Goal: Find specific page/section: Find specific page/section

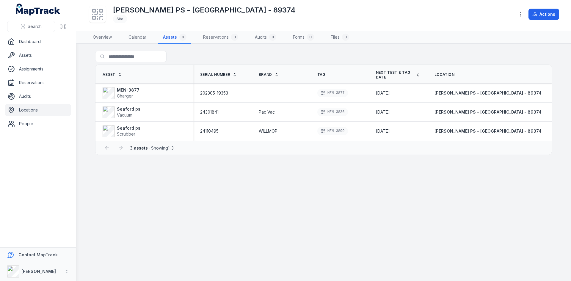
click at [41, 108] on link "Locations" at bounding box center [38, 110] width 66 height 12
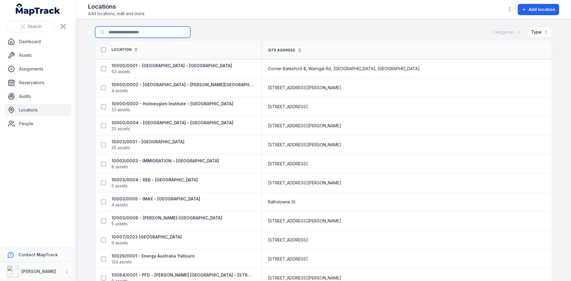
click at [138, 31] on input "Search for locations" at bounding box center [142, 31] width 95 height 11
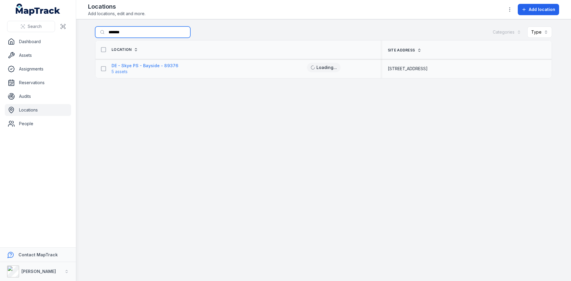
type input "*******"
click at [124, 65] on strong "DE - Skye PS - Bayside - 89376" at bounding box center [145, 66] width 67 height 6
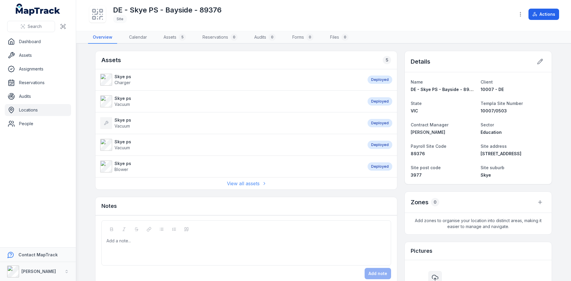
click at [253, 181] on link "View all assets" at bounding box center [246, 183] width 39 height 7
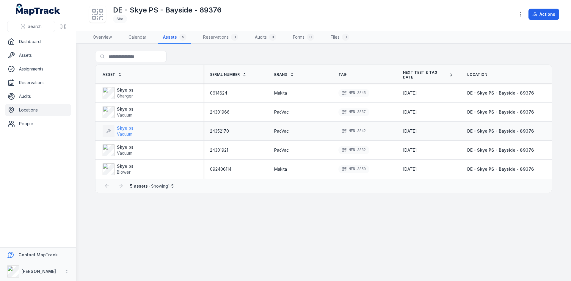
click at [121, 125] on strong "Skye ps" at bounding box center [125, 128] width 17 height 6
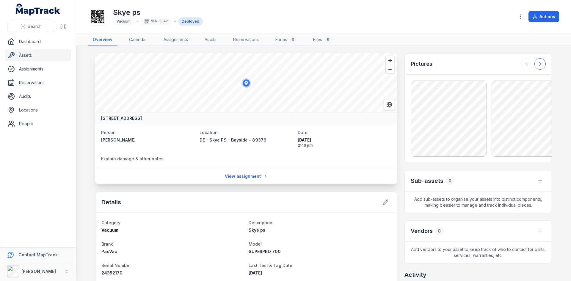
click at [539, 64] on icon at bounding box center [540, 64] width 6 height 6
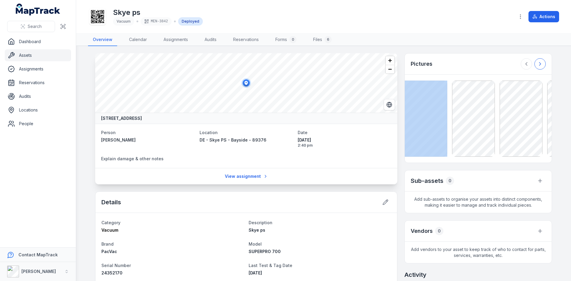
click at [539, 64] on div at bounding box center [533, 63] width 25 height 11
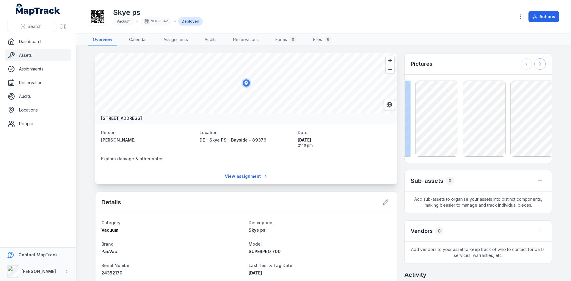
click at [539, 64] on div at bounding box center [533, 63] width 25 height 11
click at [539, 63] on div at bounding box center [533, 63] width 25 height 11
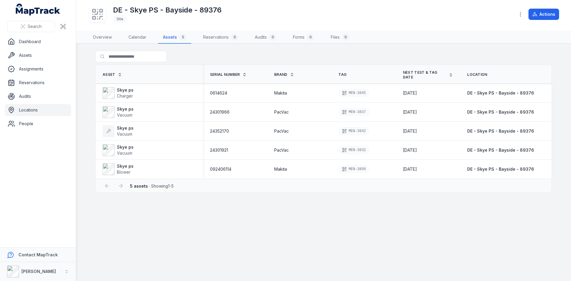
click at [32, 107] on link "Locations" at bounding box center [38, 110] width 66 height 12
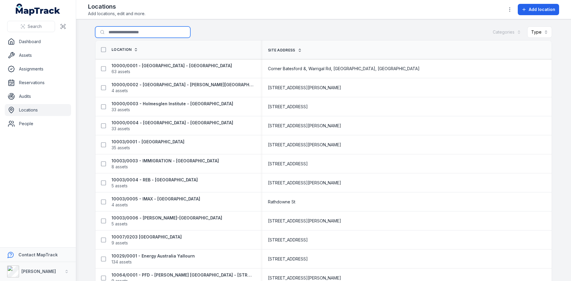
click at [155, 35] on input "Search for locations" at bounding box center [142, 31] width 95 height 11
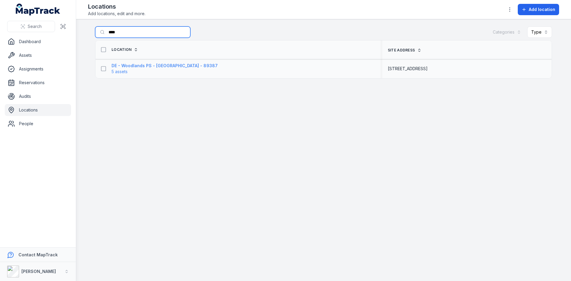
type input "****"
click at [134, 68] on strong "DE - Woodlands PS - [GEOGRAPHIC_DATA] - 89387" at bounding box center [165, 66] width 106 height 6
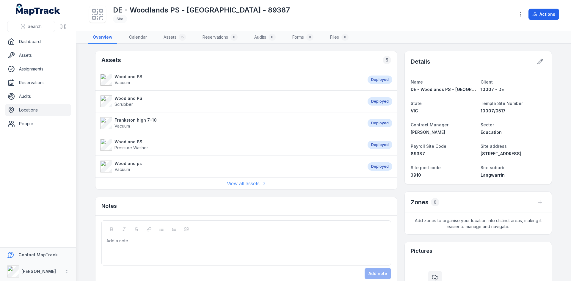
click at [244, 183] on link "View all assets" at bounding box center [246, 183] width 39 height 7
